Goal: Obtain resource: Obtain resource

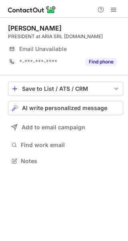
scroll to position [4, 4]
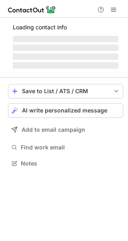
scroll to position [4, 4]
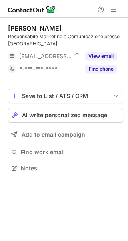
scroll to position [162, 128]
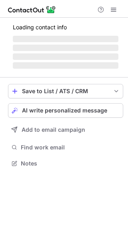
scroll to position [162, 128]
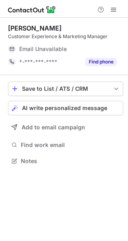
scroll to position [4, 4]
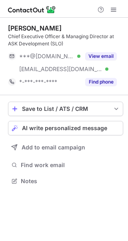
scroll to position [175, 128]
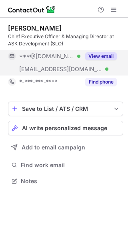
click at [94, 55] on button "View email" at bounding box center [101, 56] width 32 height 8
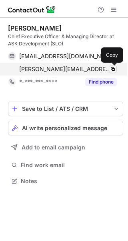
click at [112, 68] on span at bounding box center [113, 69] width 6 height 6
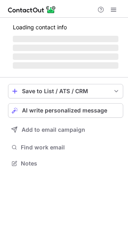
scroll to position [168, 128]
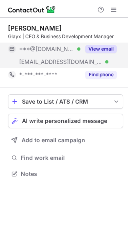
click at [100, 52] on button "View email" at bounding box center [101, 49] width 32 height 8
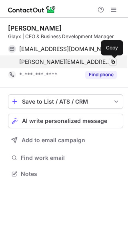
click at [112, 61] on span at bounding box center [113, 62] width 6 height 6
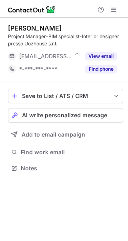
scroll to position [162, 128]
